Goal: Find specific page/section: Find specific page/section

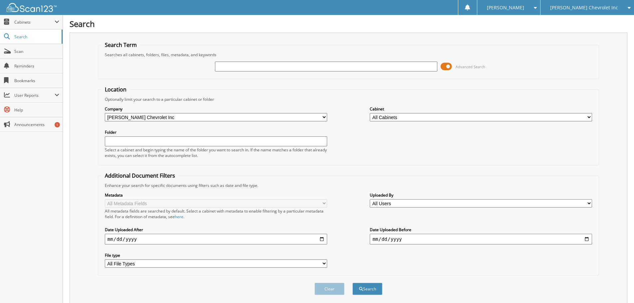
click at [319, 67] on input "text" at bounding box center [326, 67] width 222 height 10
type input "[PERSON_NAME]"
click at [352, 283] on button "Search" at bounding box center [367, 289] width 30 height 12
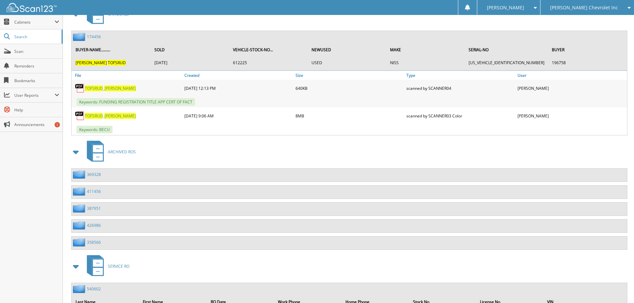
scroll to position [233, 0]
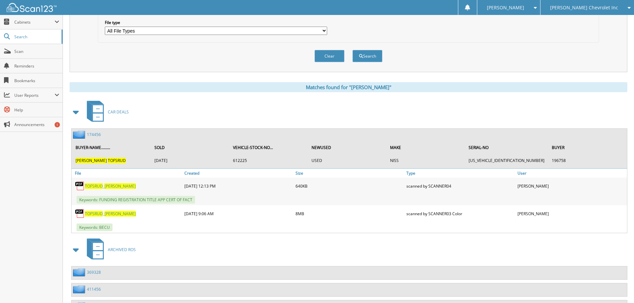
click at [93, 134] on link "174456" at bounding box center [94, 135] width 14 height 6
